Goal: Transaction & Acquisition: Subscribe to service/newsletter

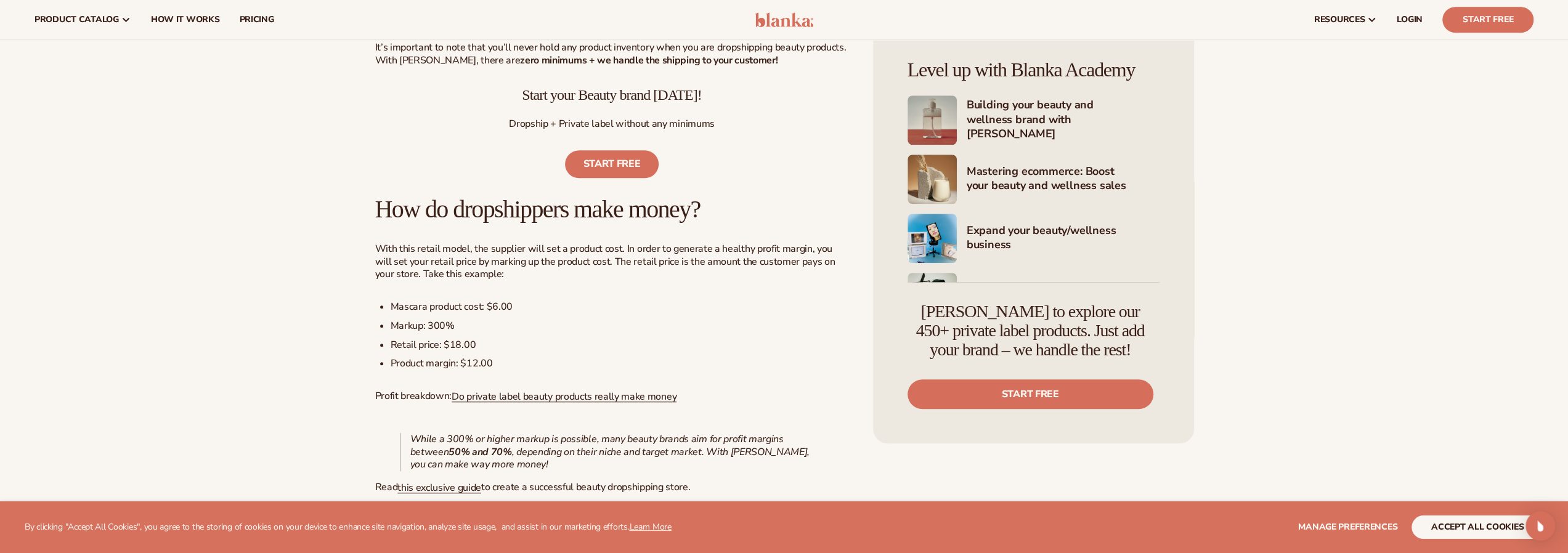
scroll to position [862, 0]
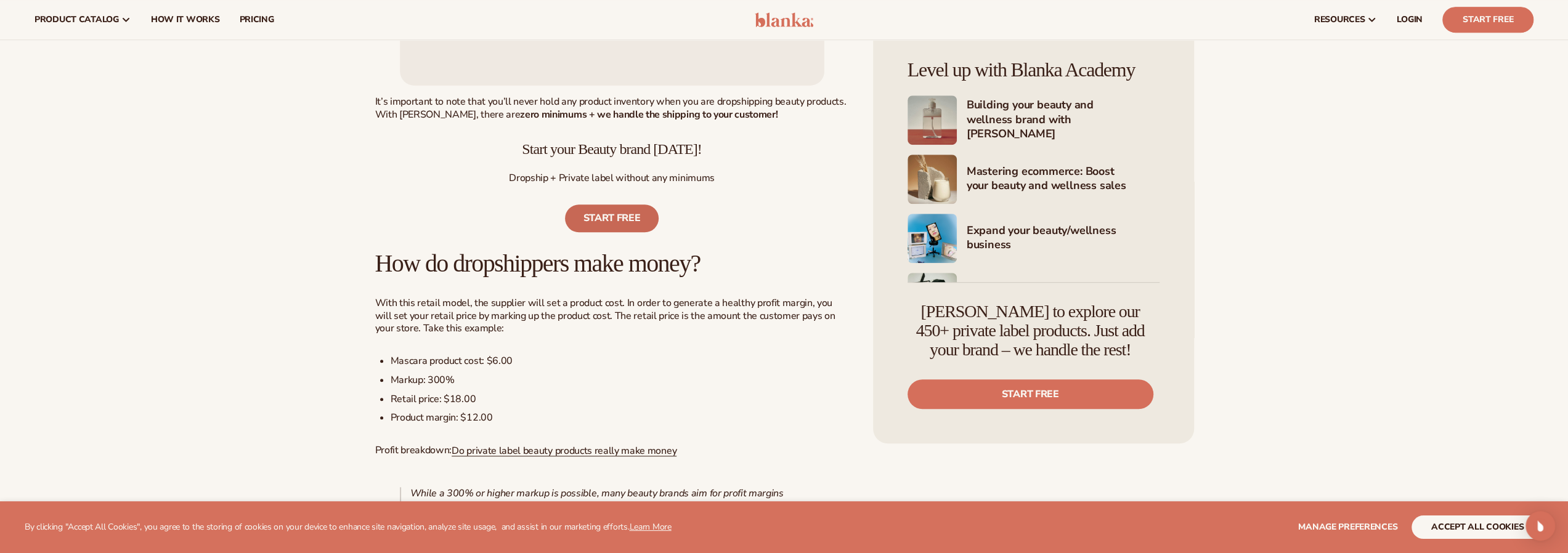
click at [624, 229] on link "Start free" at bounding box center [612, 218] width 94 height 27
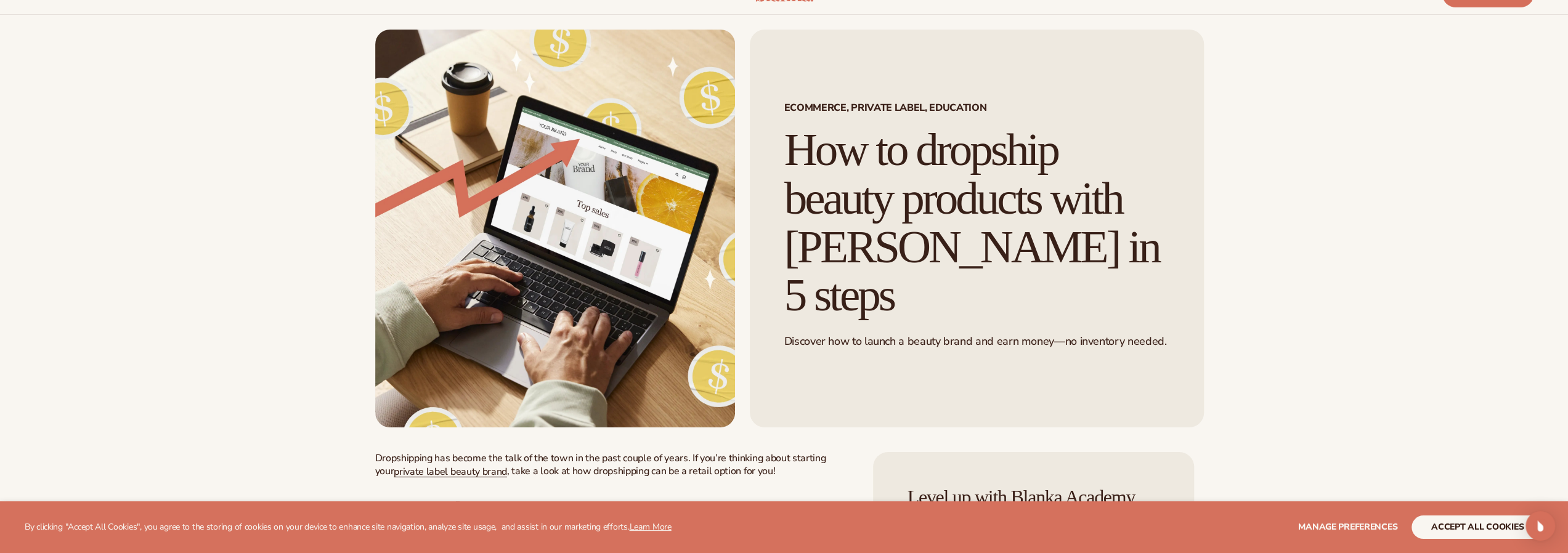
scroll to position [0, 0]
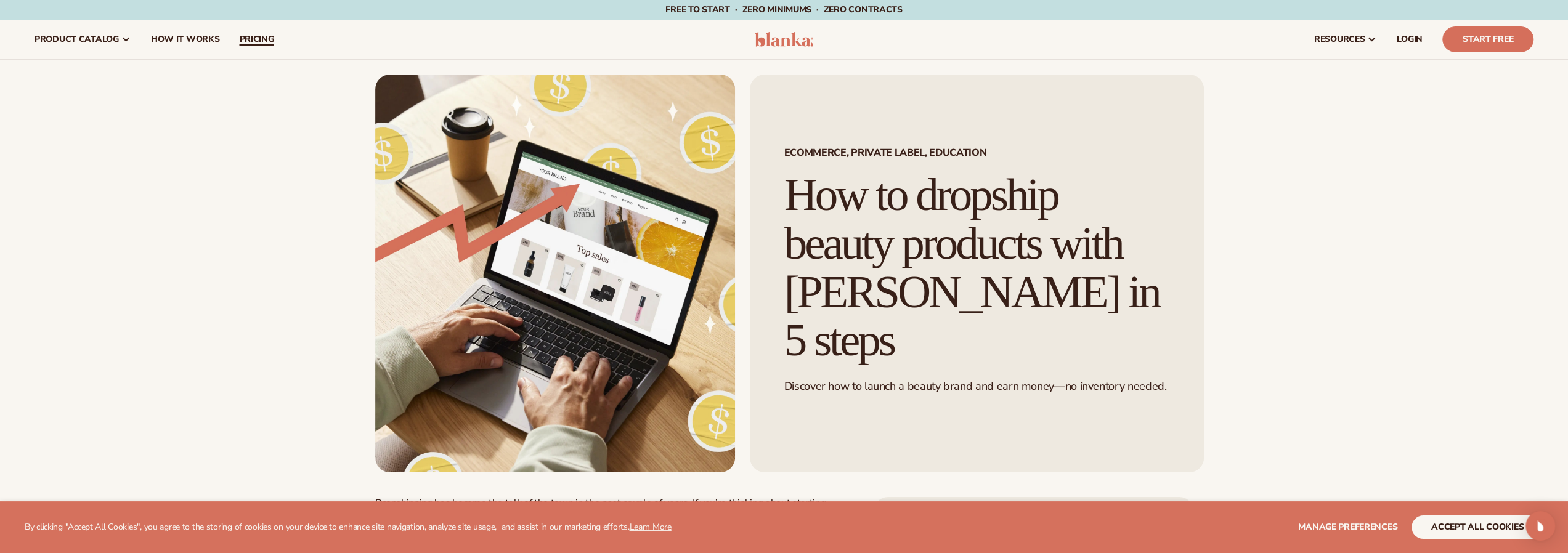
click at [264, 38] on span "pricing" at bounding box center [256, 39] width 35 height 10
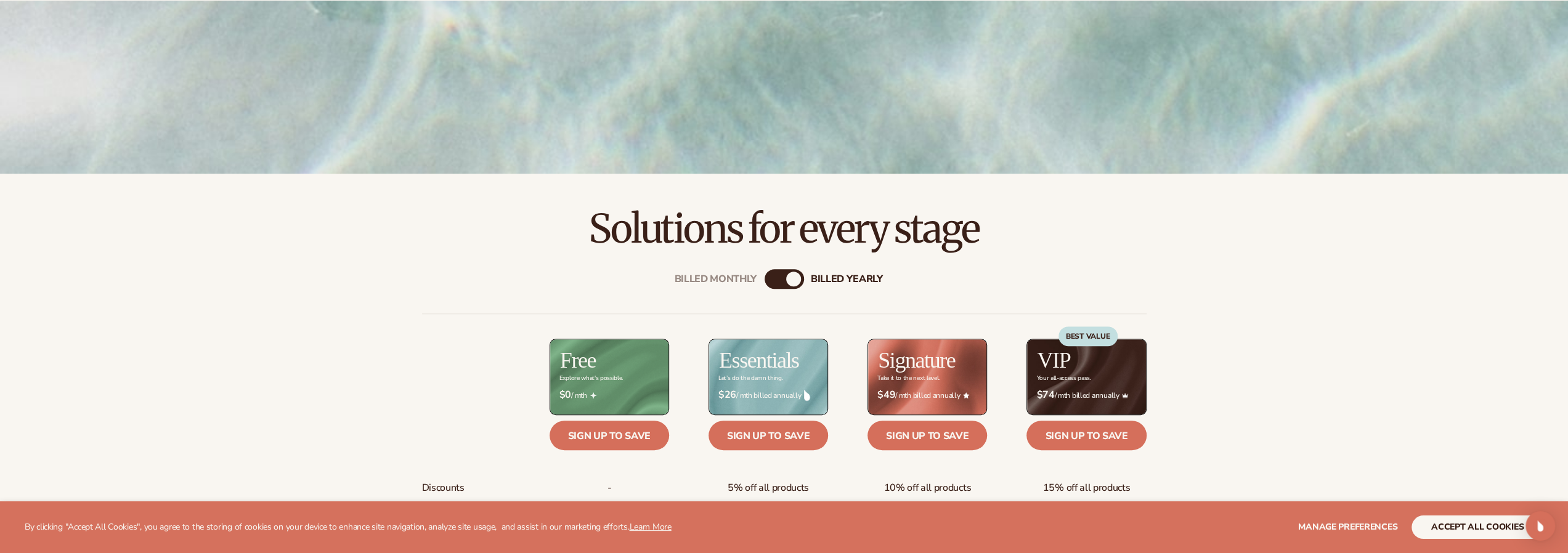
scroll to position [493, 0]
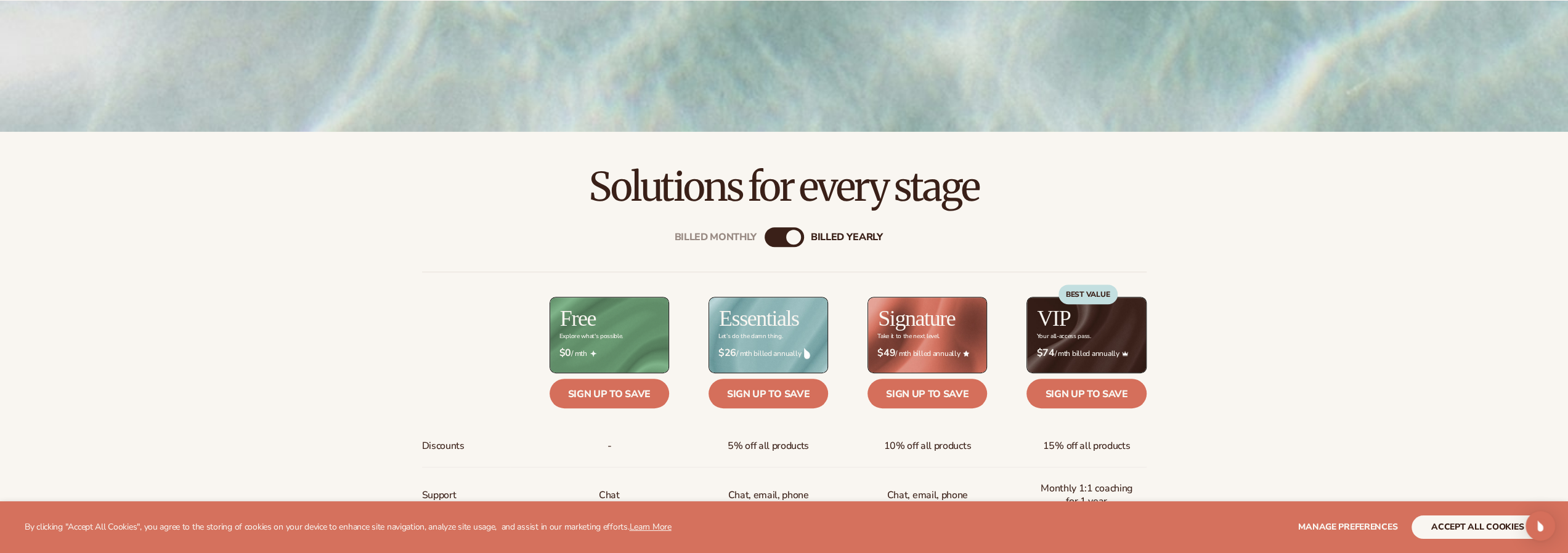
click at [772, 237] on div "Billed Monthly" at bounding box center [771, 236] width 15 height 15
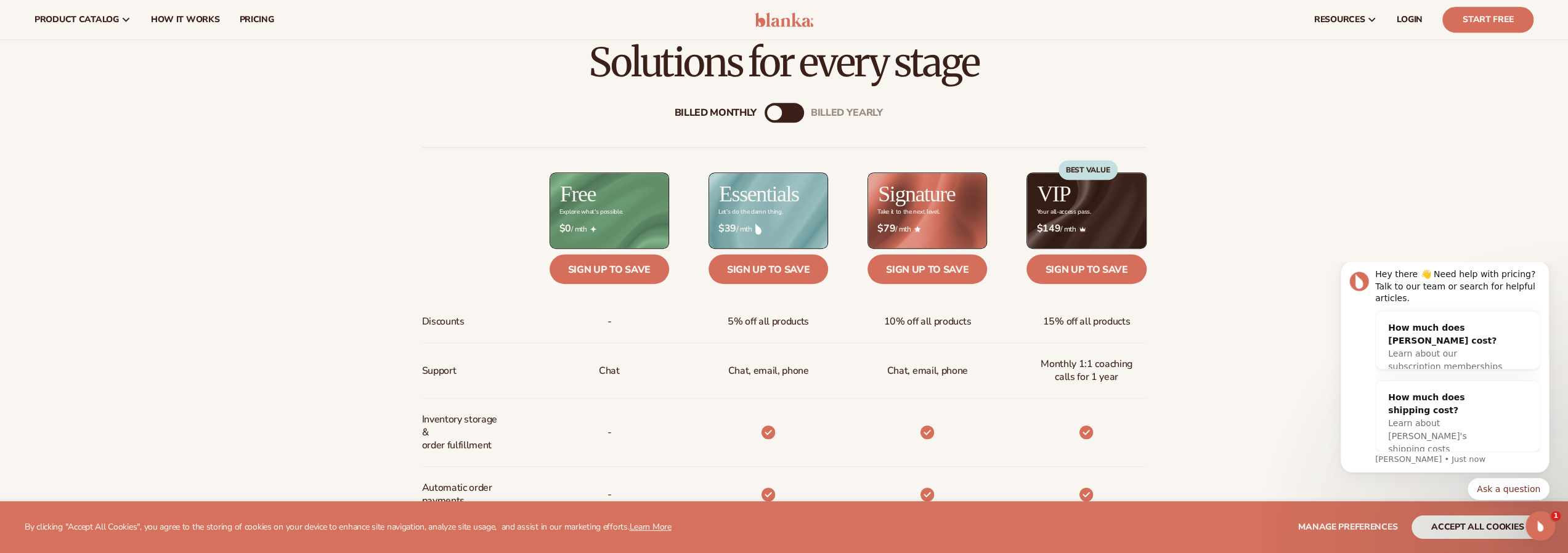
scroll to position [616, 0]
click at [791, 112] on div "billed Yearly" at bounding box center [796, 114] width 15 height 15
